Goal: Task Accomplishment & Management: Complete application form

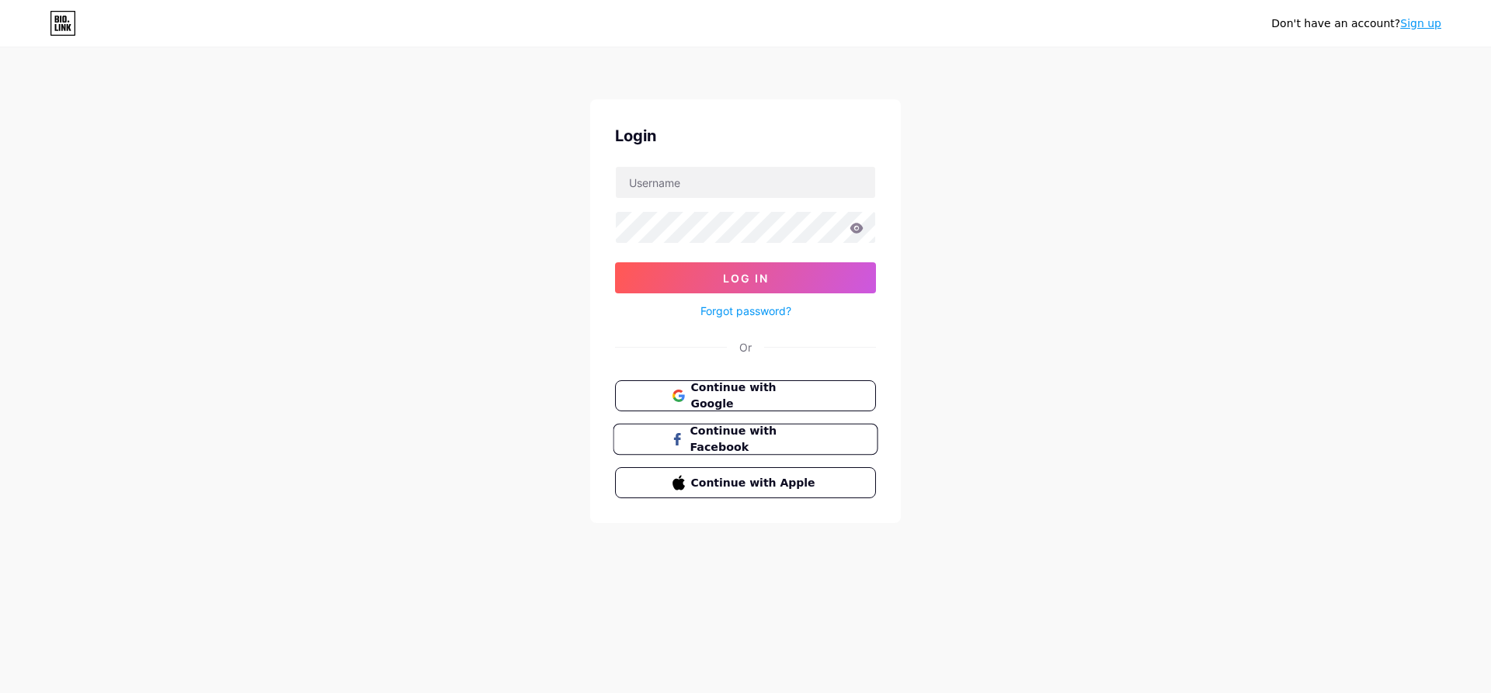
click at [726, 440] on span "Continue with Facebook" at bounding box center [754, 439] width 130 height 33
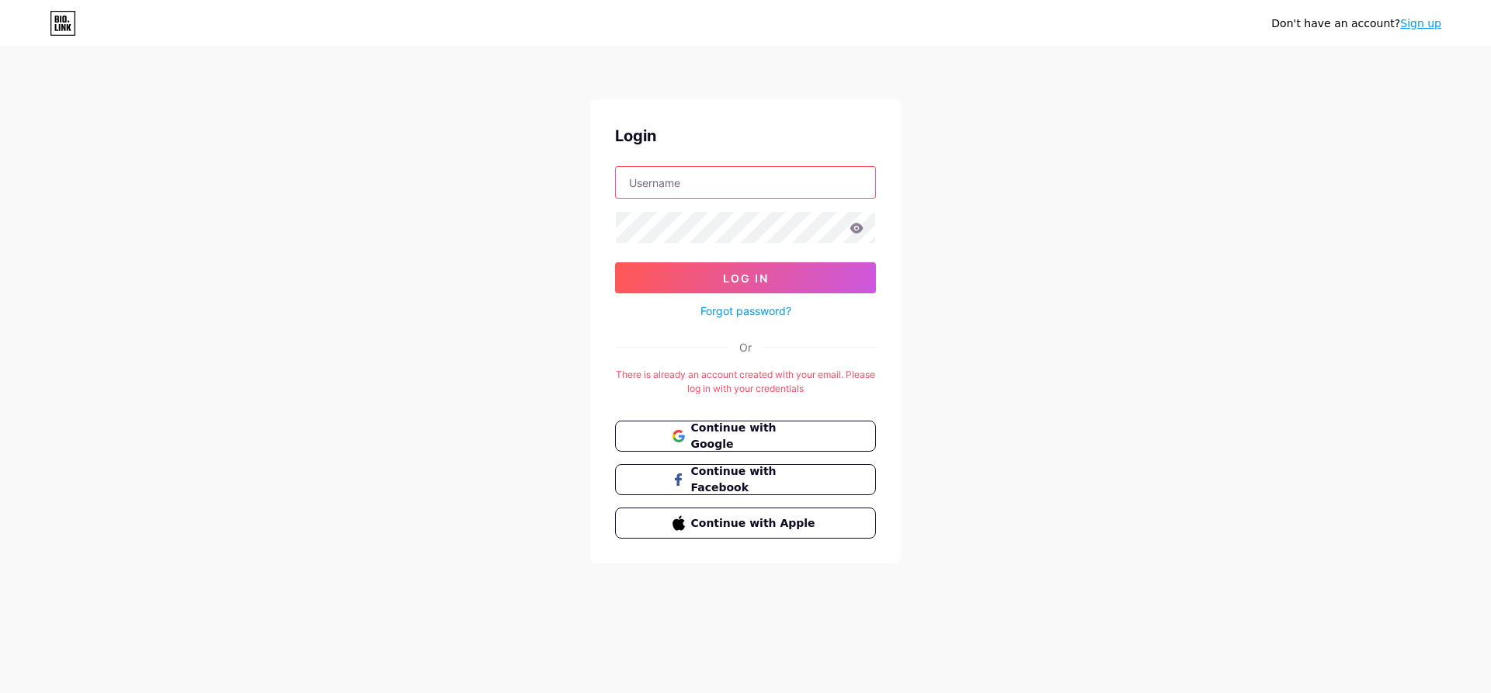
click at [741, 190] on input "text" at bounding box center [745, 182] width 259 height 31
type input "[EMAIL_ADDRESS][DOMAIN_NAME]"
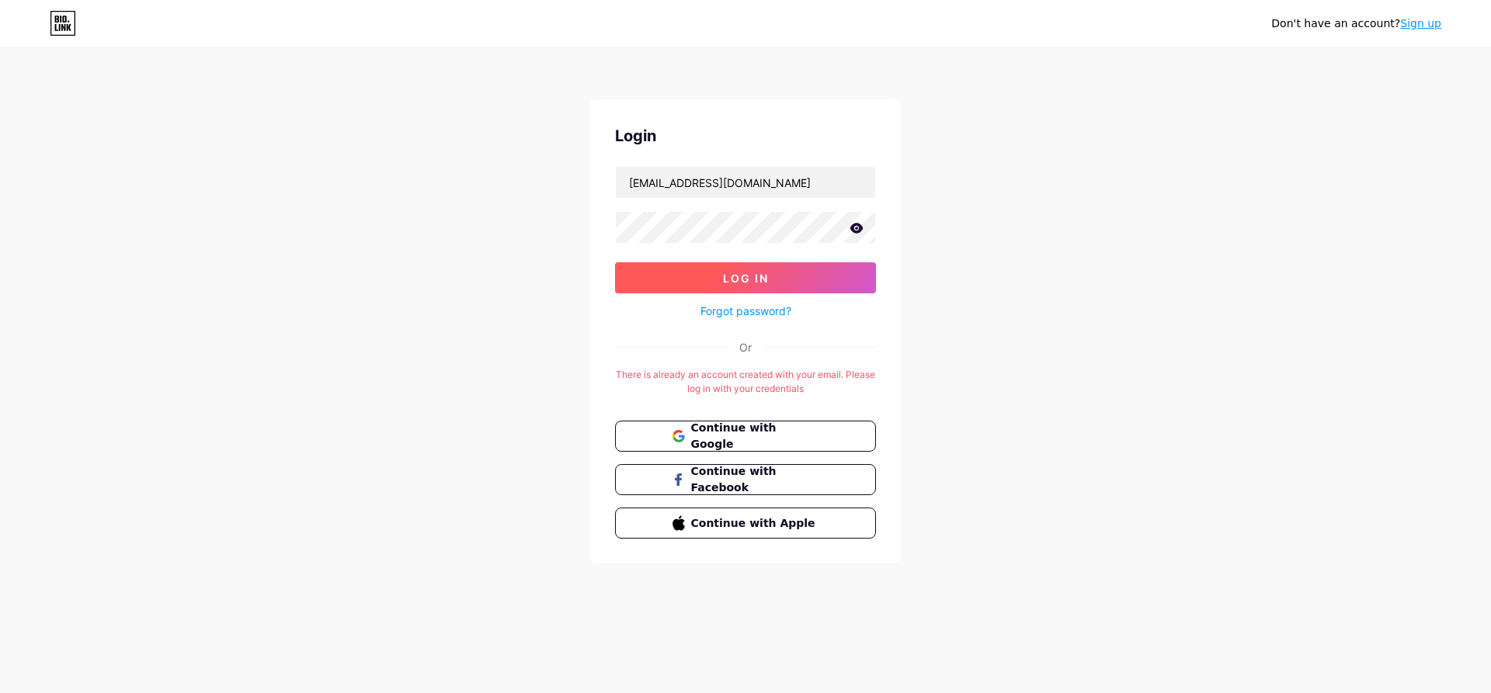
click at [752, 271] on button "Log In" at bounding box center [745, 277] width 261 height 31
click at [727, 272] on span "Log In" at bounding box center [746, 278] width 46 height 13
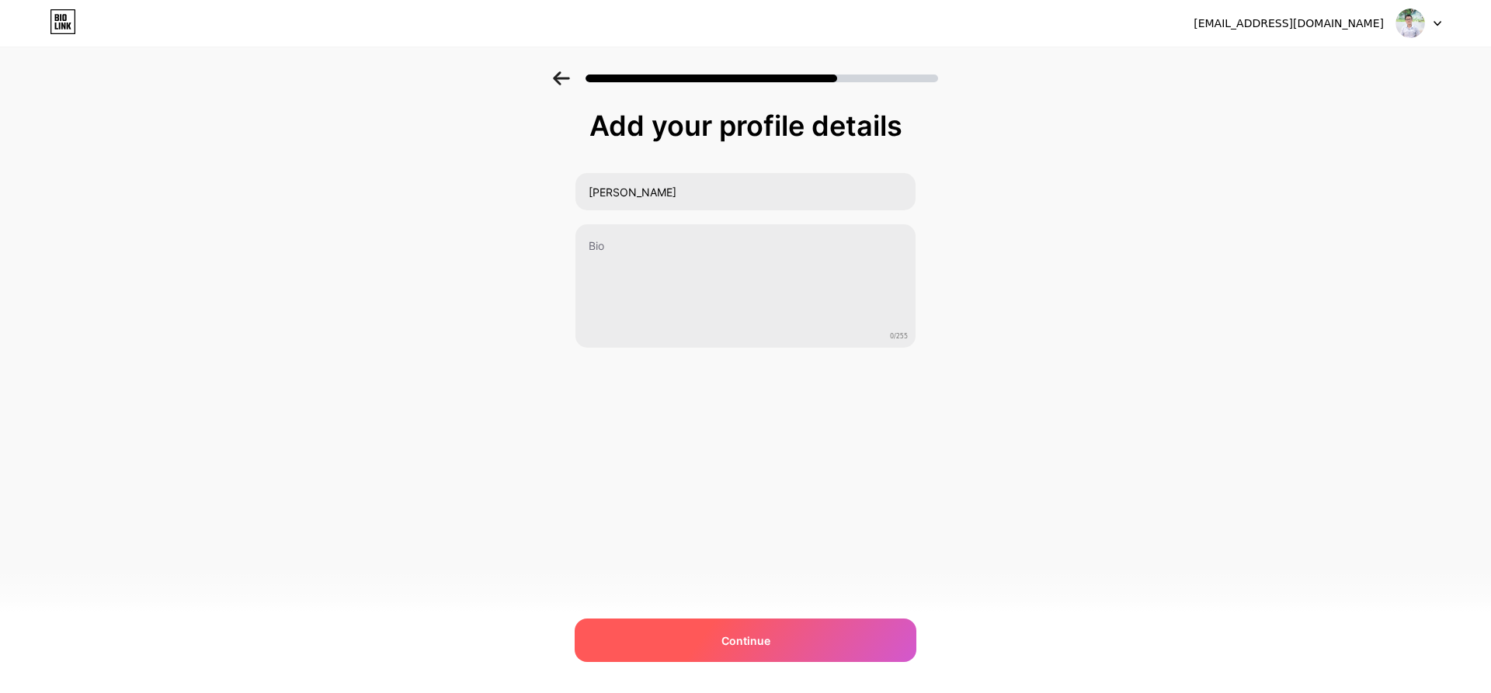
click at [759, 634] on span "Continue" at bounding box center [745, 641] width 49 height 16
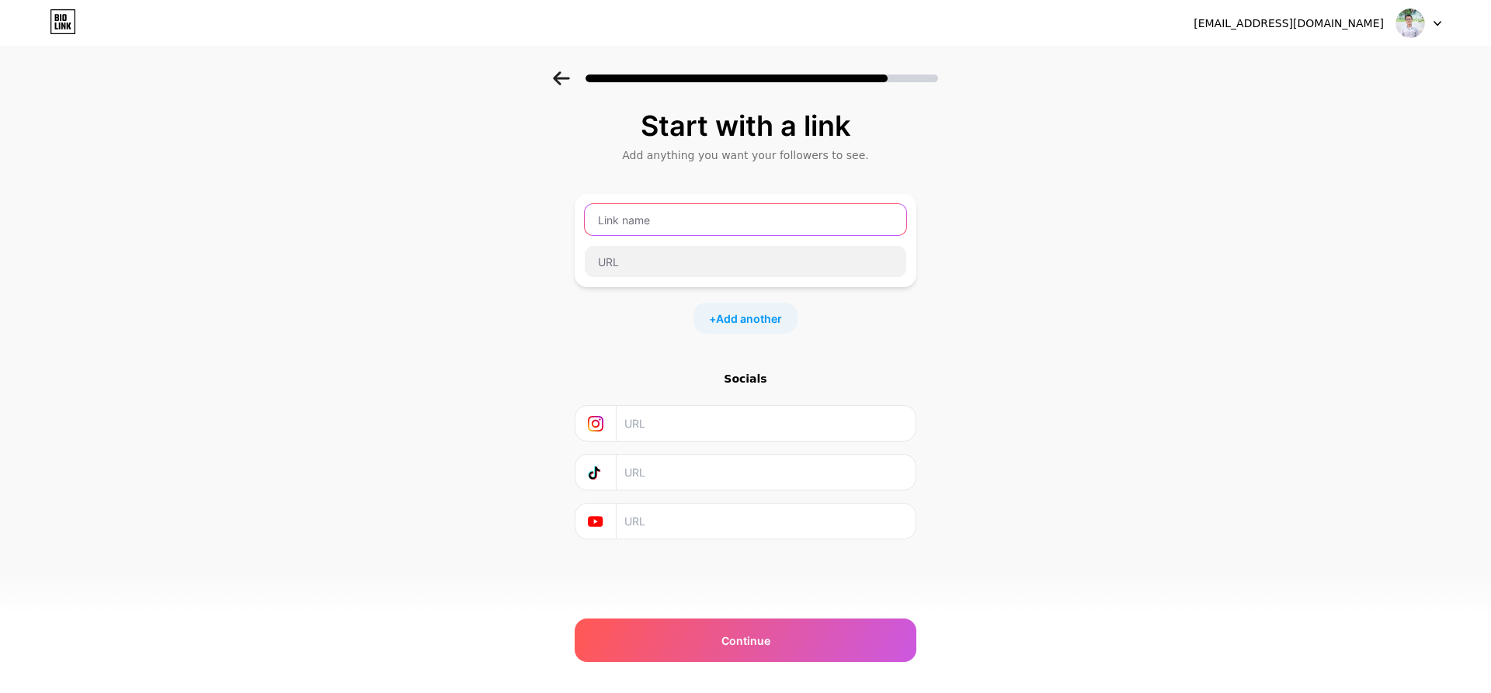
click at [718, 219] on input "text" at bounding box center [745, 219] width 321 height 31
click at [675, 227] on input "text" at bounding box center [745, 219] width 321 height 31
type input "[PERSON_NAME] Hung"
click at [650, 428] on input "text" at bounding box center [765, 423] width 282 height 35
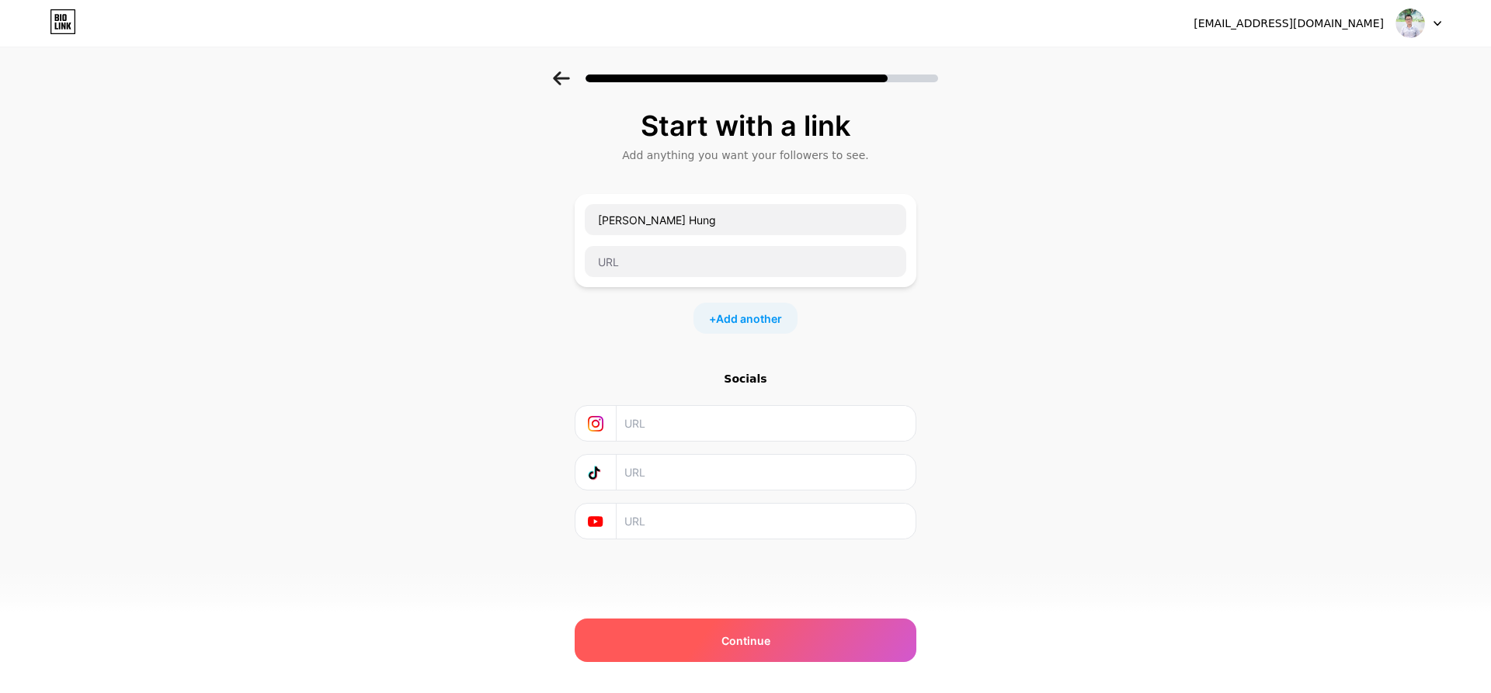
click at [786, 640] on div "Continue" at bounding box center [746, 640] width 342 height 43
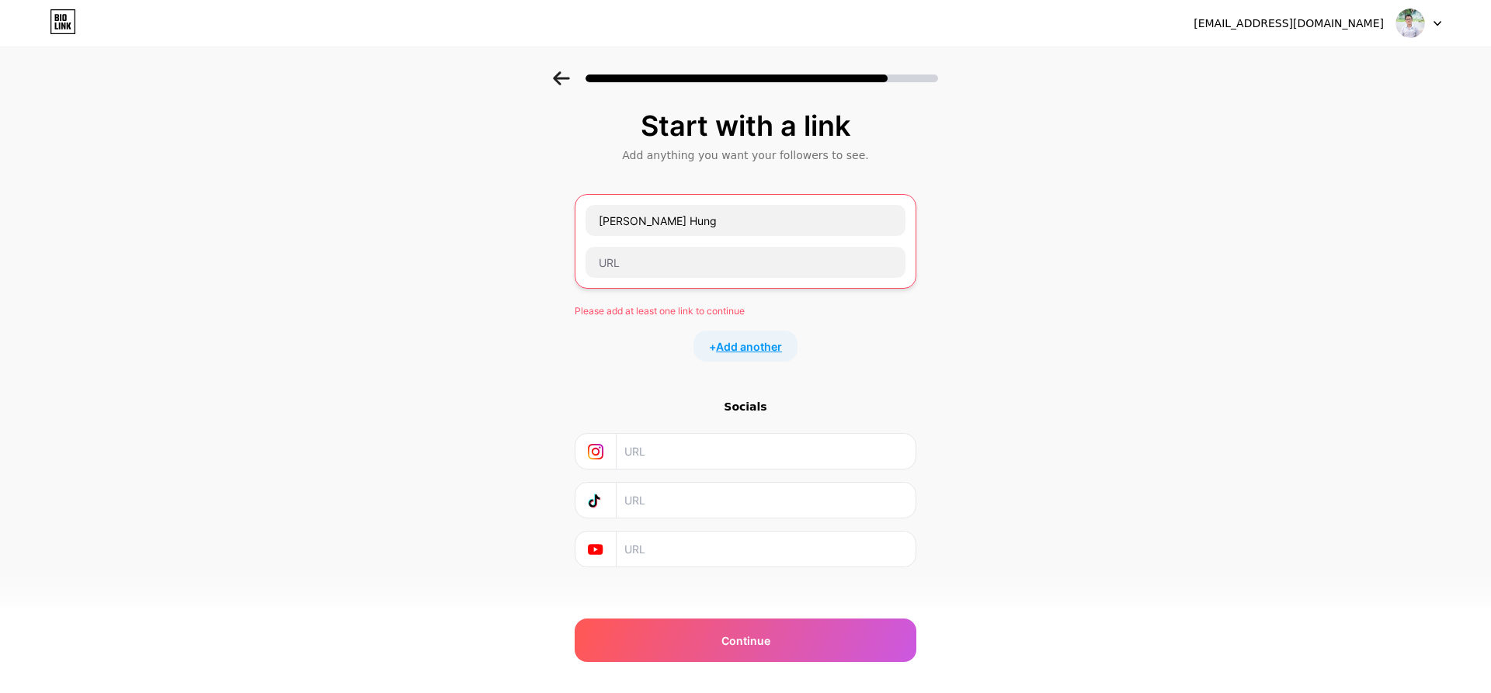
click at [747, 348] on span "Add another" at bounding box center [749, 347] width 66 height 16
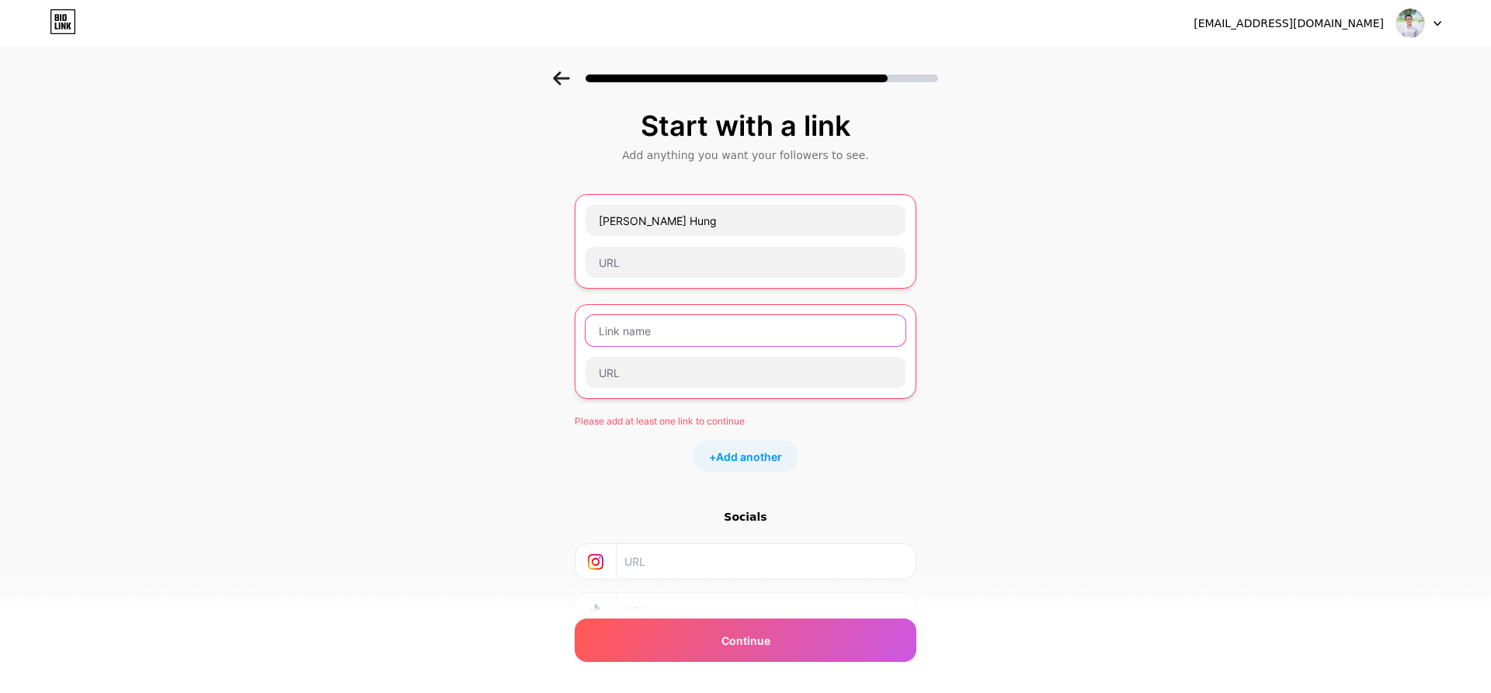
click at [647, 332] on input "text" at bounding box center [745, 330] width 320 height 31
click at [666, 564] on input "text" at bounding box center [765, 561] width 282 height 35
click at [624, 272] on input "text" at bounding box center [745, 262] width 320 height 31
click at [655, 221] on input "[PERSON_NAME] Hung" at bounding box center [745, 220] width 320 height 31
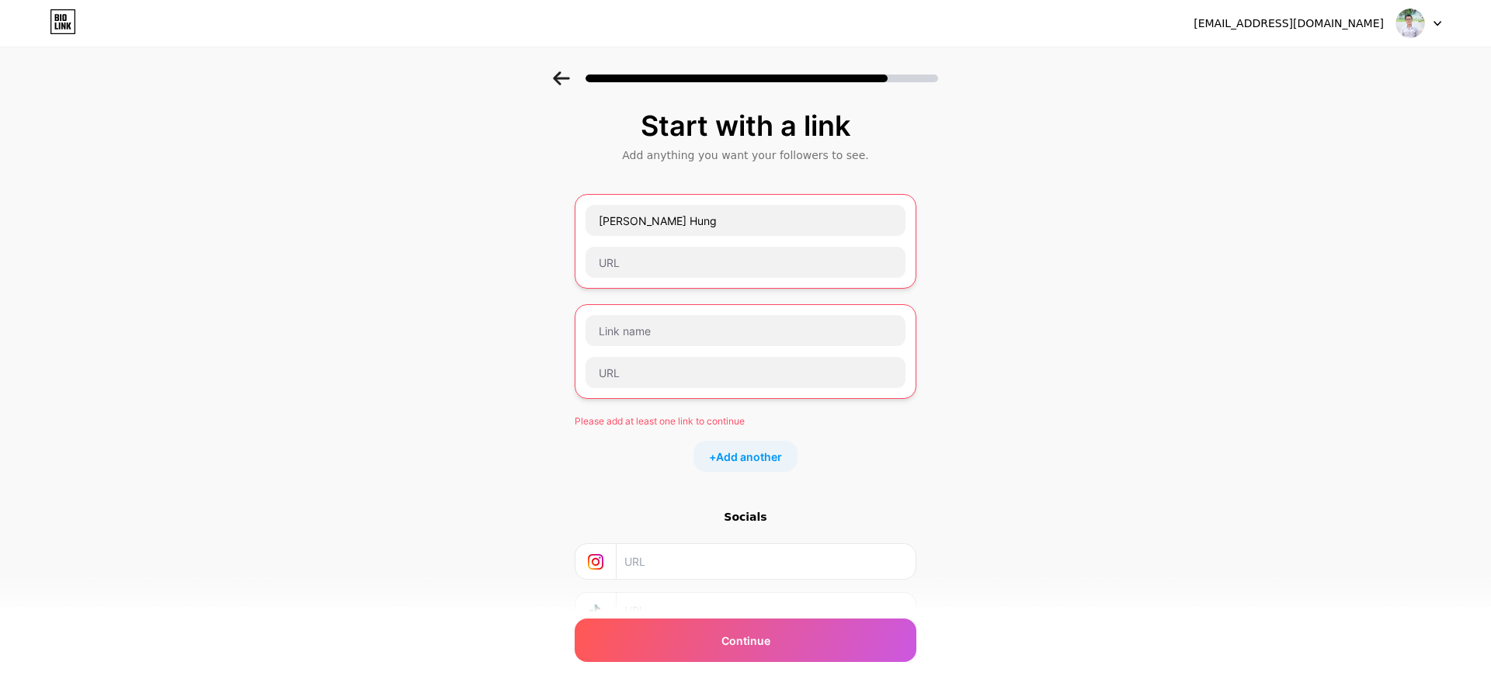
click at [557, 78] on icon at bounding box center [561, 78] width 16 height 14
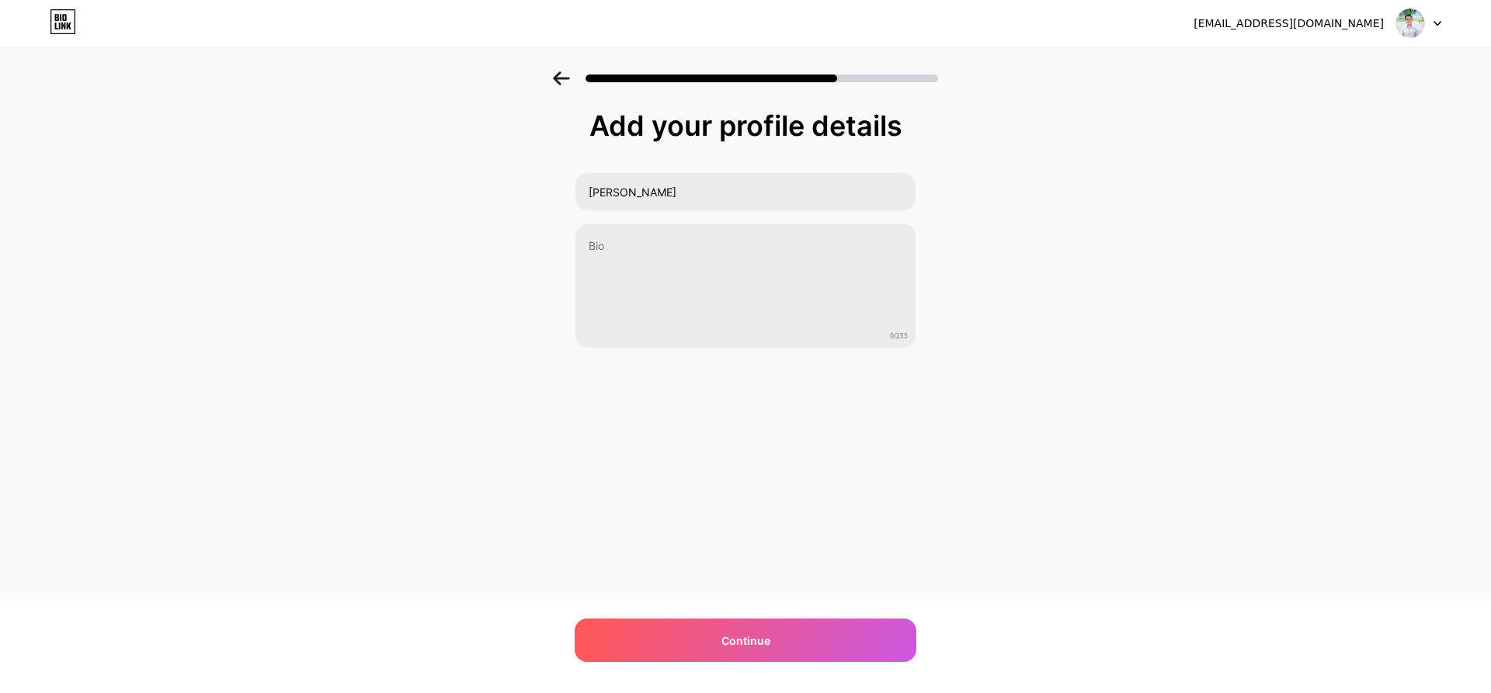
click at [557, 78] on icon at bounding box center [561, 78] width 16 height 14
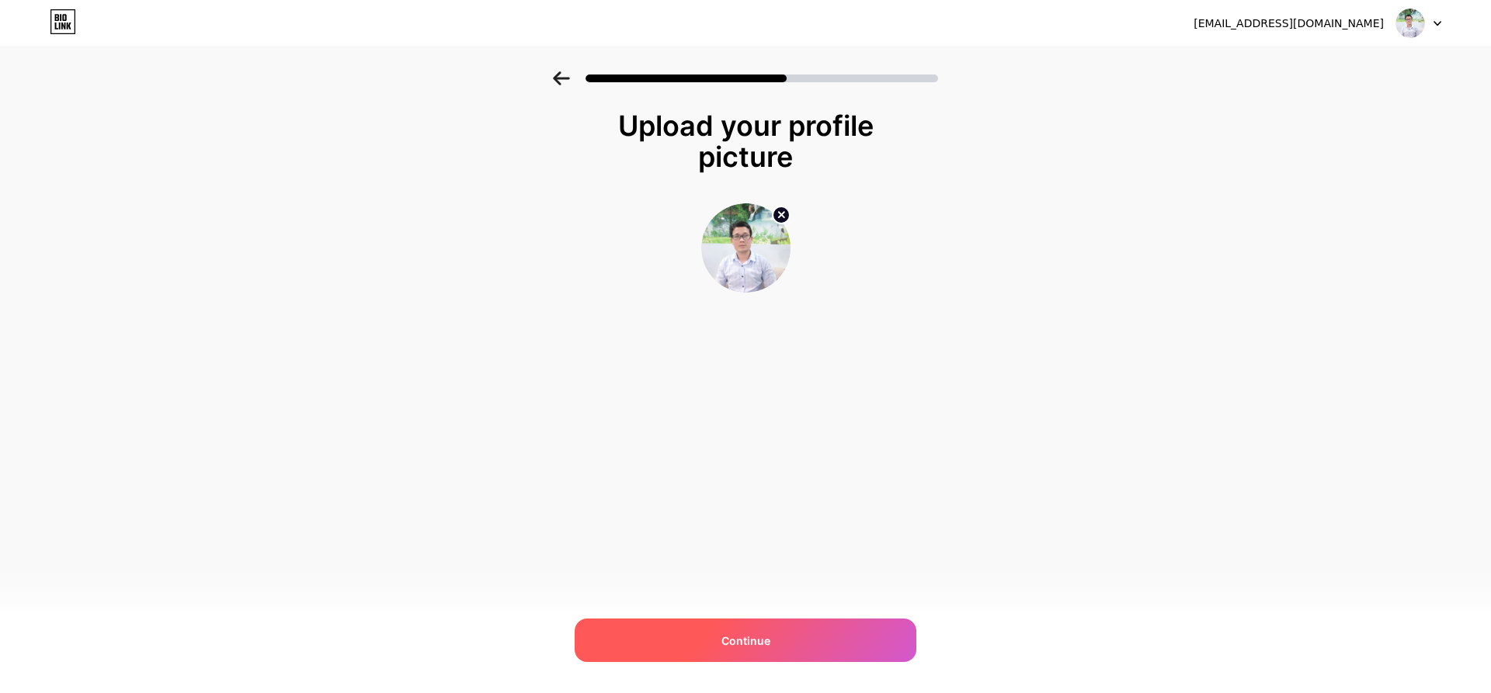
click at [736, 648] on span "Continue" at bounding box center [745, 641] width 49 height 16
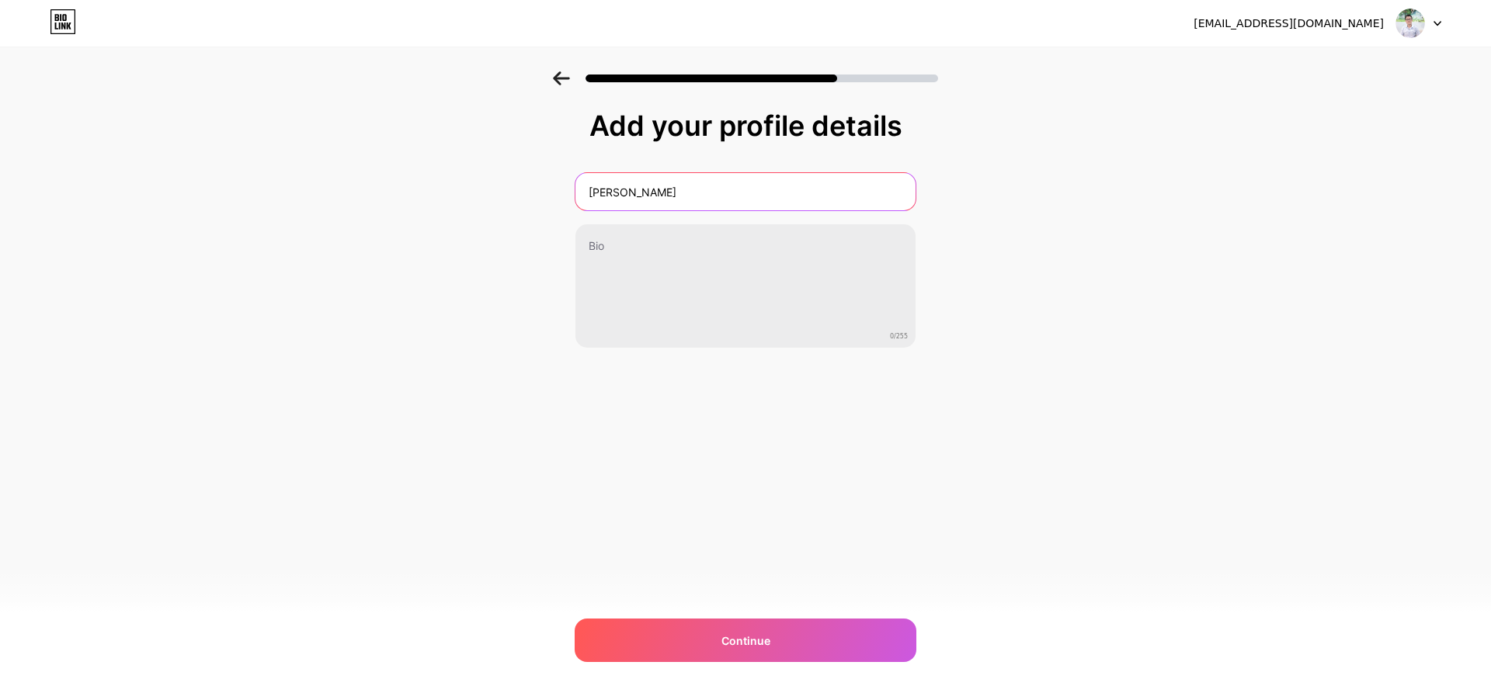
click at [797, 203] on input "[PERSON_NAME]" at bounding box center [745, 191] width 340 height 37
click at [1057, 273] on div "Add your profile details [PERSON_NAME] 0/255 Continue Error" at bounding box center [745, 248] width 1491 height 355
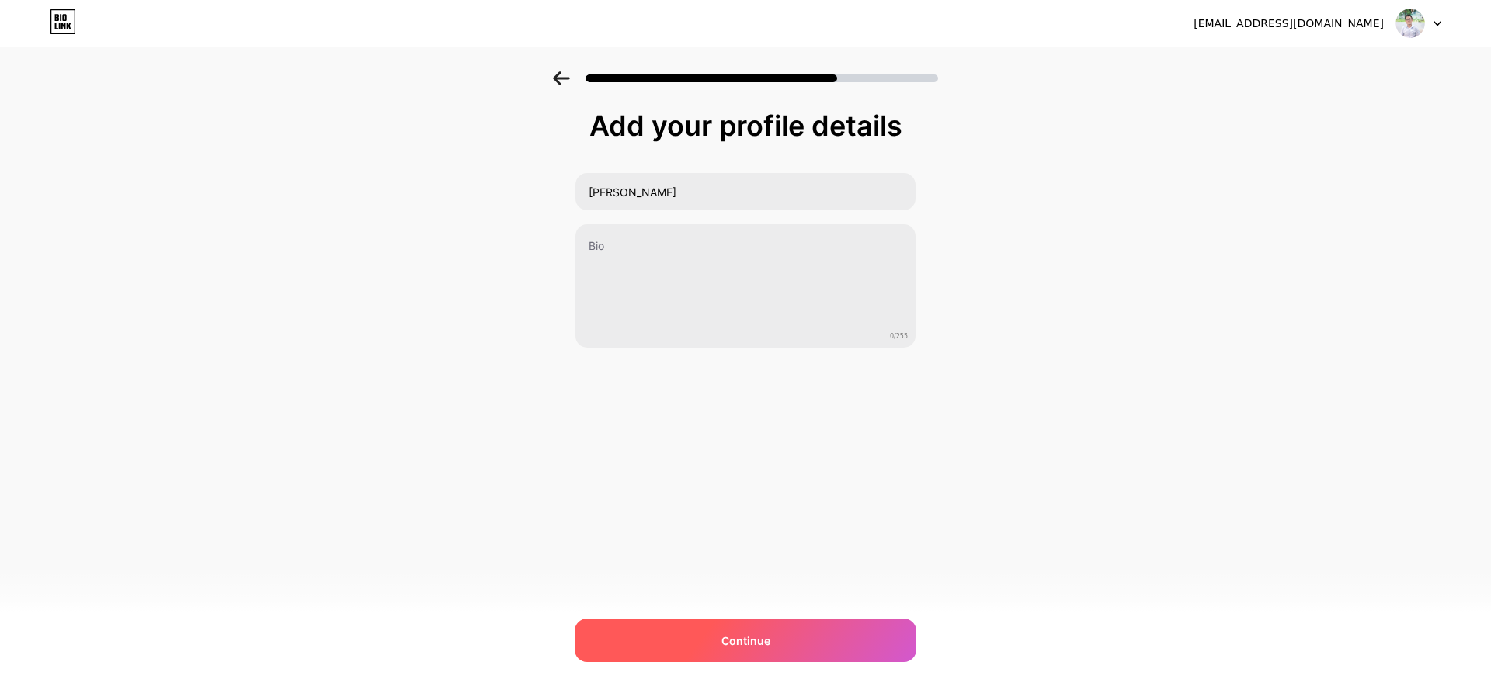
click at [764, 632] on div "Continue" at bounding box center [746, 640] width 342 height 43
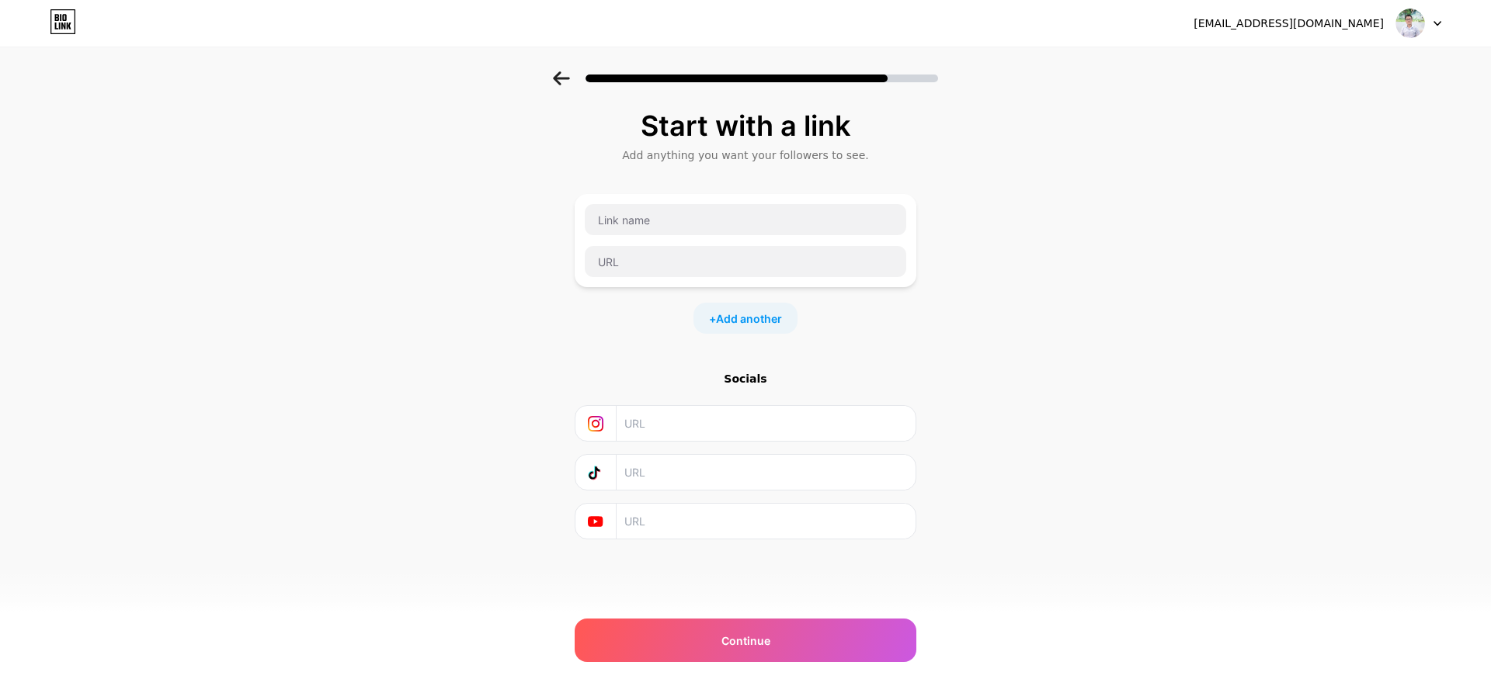
click at [613, 417] on div at bounding box center [595, 423] width 41 height 35
click at [637, 426] on input "text" at bounding box center [765, 423] width 282 height 35
click at [589, 425] on icon at bounding box center [596, 424] width 16 height 16
click at [705, 214] on input "text" at bounding box center [745, 219] width 321 height 31
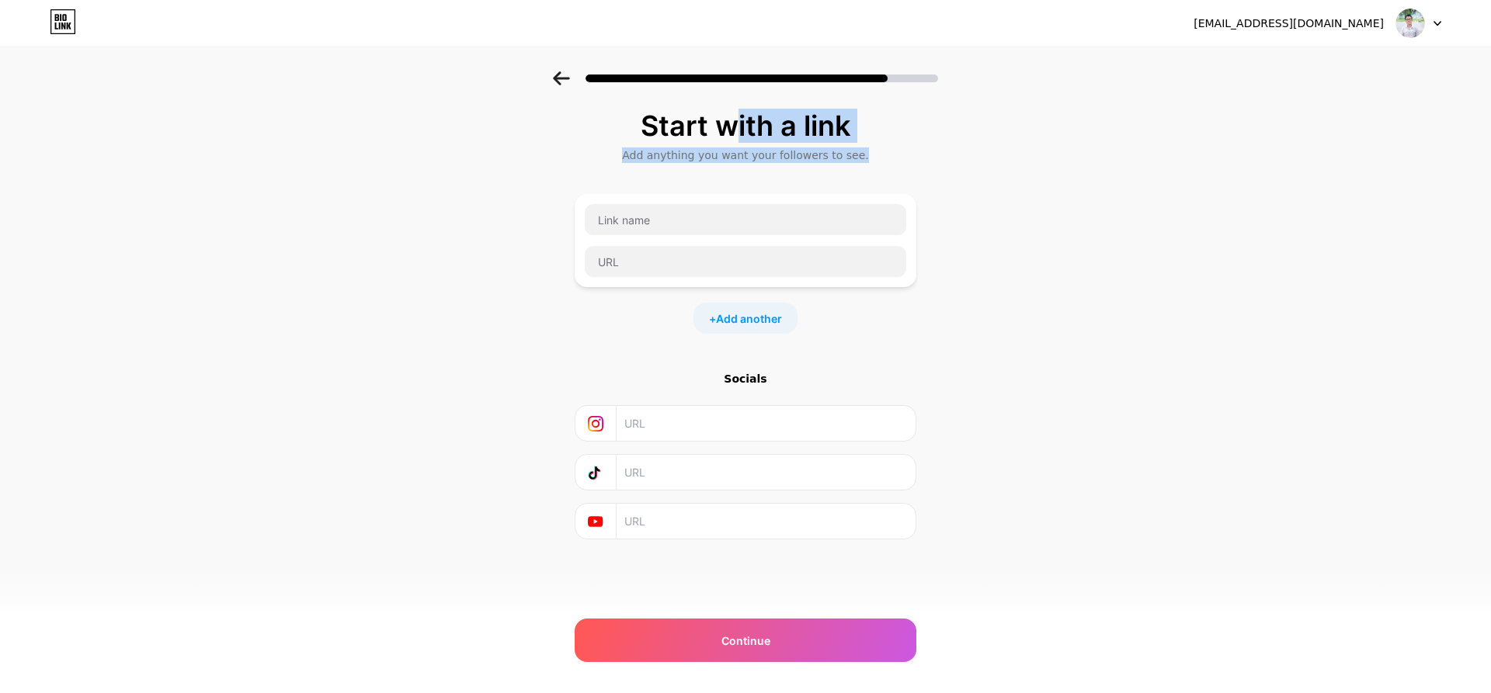
drag, startPoint x: 645, startPoint y: 116, endPoint x: 898, endPoint y: 172, distance: 258.4
click at [898, 172] on div "Start with a link Add anything you want your followers to see. + Add another So…" at bounding box center [746, 324] width 342 height 429
copy div "Start with a link Add anything you want your followers to see."
click at [589, 523] on icon at bounding box center [595, 521] width 15 height 11
click at [634, 520] on input "text" at bounding box center [765, 521] width 282 height 35
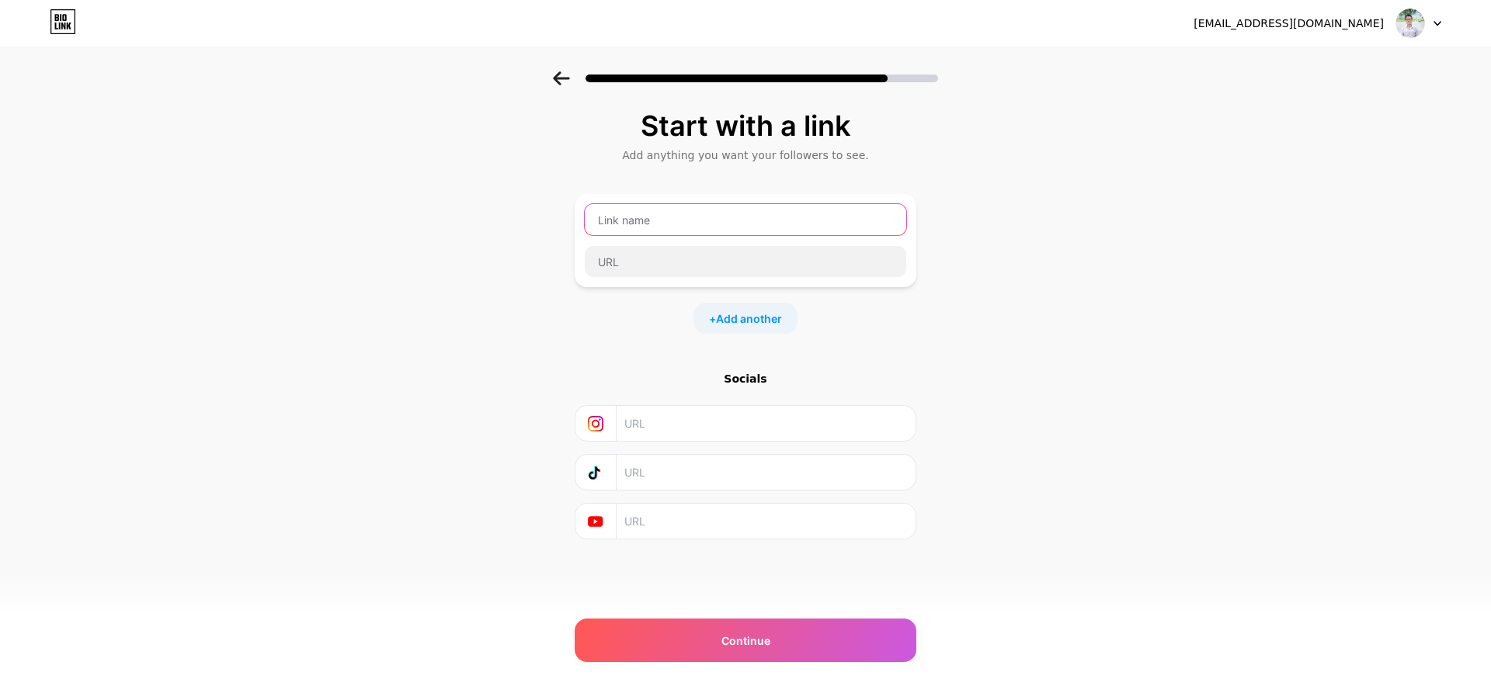
click at [730, 233] on input "text" at bounding box center [745, 219] width 321 height 31
